Goal: Task Accomplishment & Management: Manage account settings

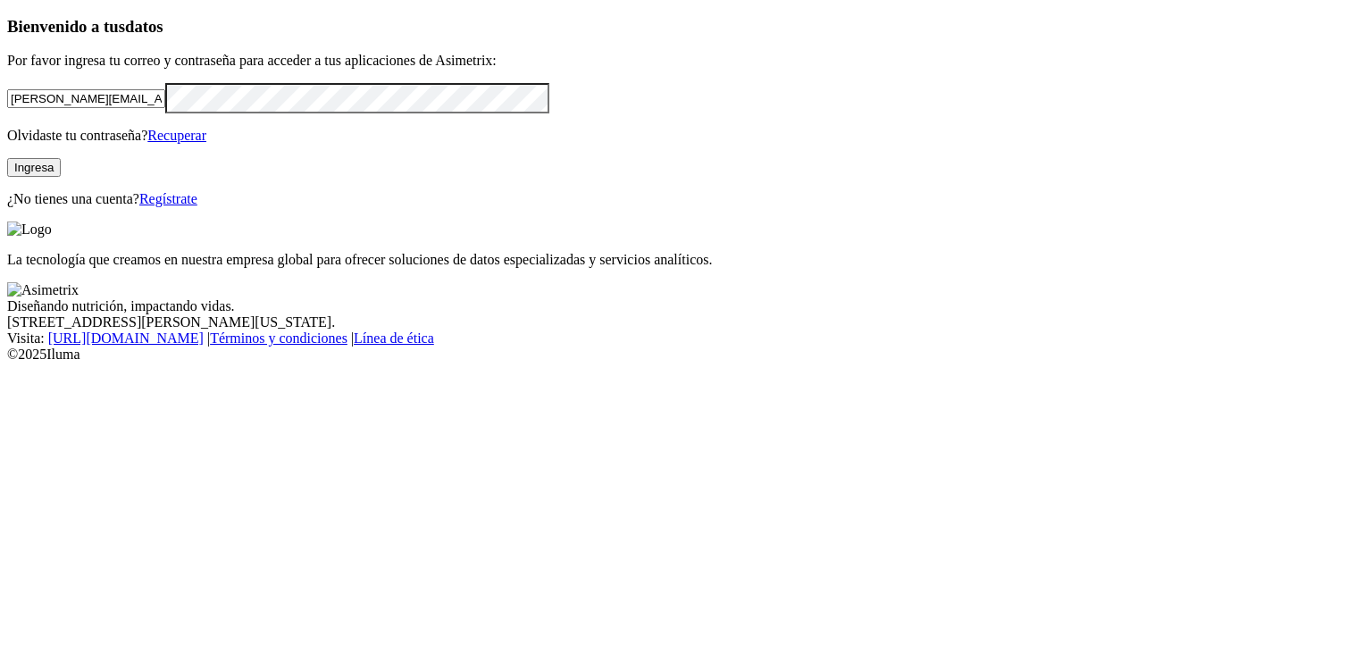
drag, startPoint x: 155, startPoint y: 219, endPoint x: 44, endPoint y: 197, distance: 113.7
click at [44, 197] on div "Bienvenido a tus datos Por favor ingresa tu correo y contraseña para acceder a …" at bounding box center [686, 112] width 1358 height 190
paste input "[PERSON_NAME][EMAIL_ADDRESS][PERSON_NAME][DOMAIN_NAME]"
click at [165, 108] on input "[PERSON_NAME][EMAIL_ADDRESS][PERSON_NAME]" at bounding box center [86, 98] width 158 height 19
type input "[PERSON_NAME][EMAIL_ADDRESS][PERSON_NAME][DOMAIN_NAME]"
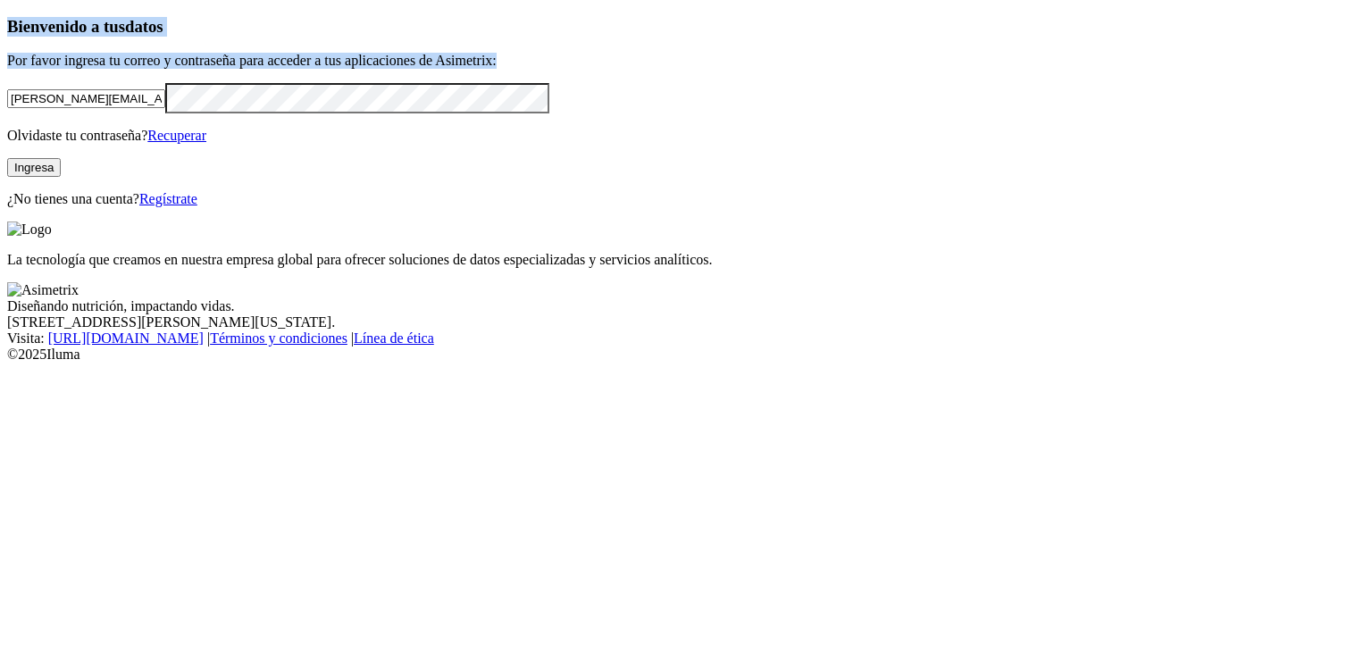
drag, startPoint x: 237, startPoint y: 239, endPoint x: -71, endPoint y: 274, distance: 310.1
click at [0, 274] on html "Bienvenido a tus datos Por favor ingresa tu correo y contraseña para acceder a …" at bounding box center [686, 185] width 1372 height 370
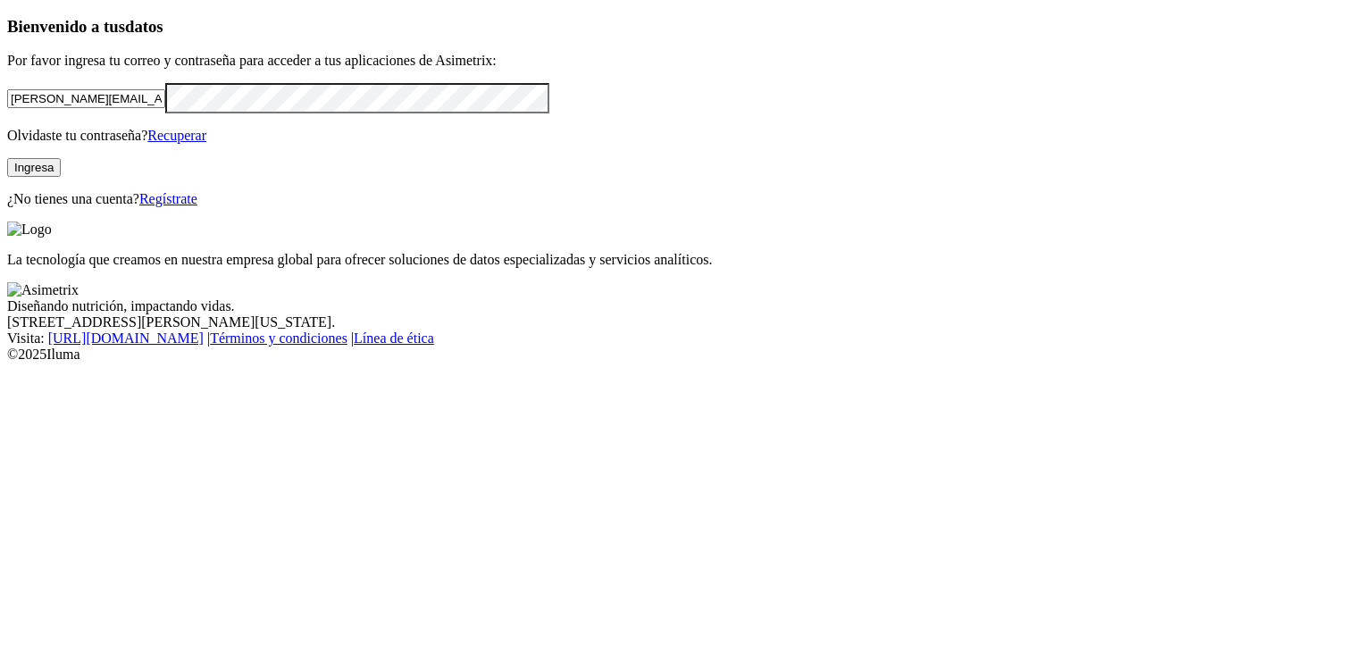
click at [30, 207] on div "Bienvenido a tus datos Por favor ingresa tu correo y contraseña para acceder a …" at bounding box center [686, 112] width 1358 height 190
drag, startPoint x: 76, startPoint y: 322, endPoint x: 92, endPoint y: 323, distance: 16.1
click at [86, 207] on div "Bienvenido a tus datos Por favor ingresa tu correo y contraseña para acceder a …" at bounding box center [686, 112] width 1358 height 190
click at [61, 177] on button "Ingresa" at bounding box center [34, 167] width 54 height 19
